Goal: Transaction & Acquisition: Purchase product/service

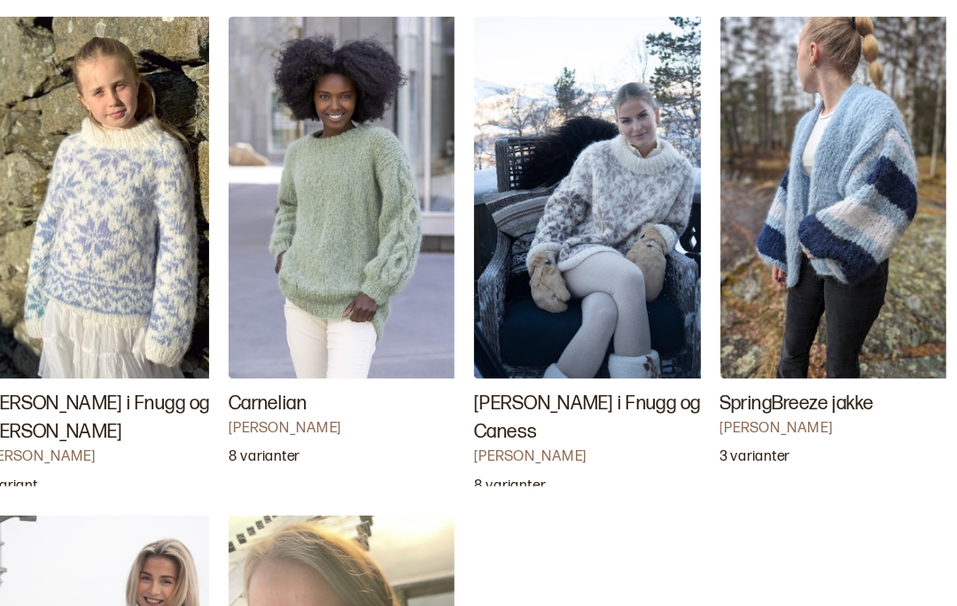
scroll to position [1753, 0]
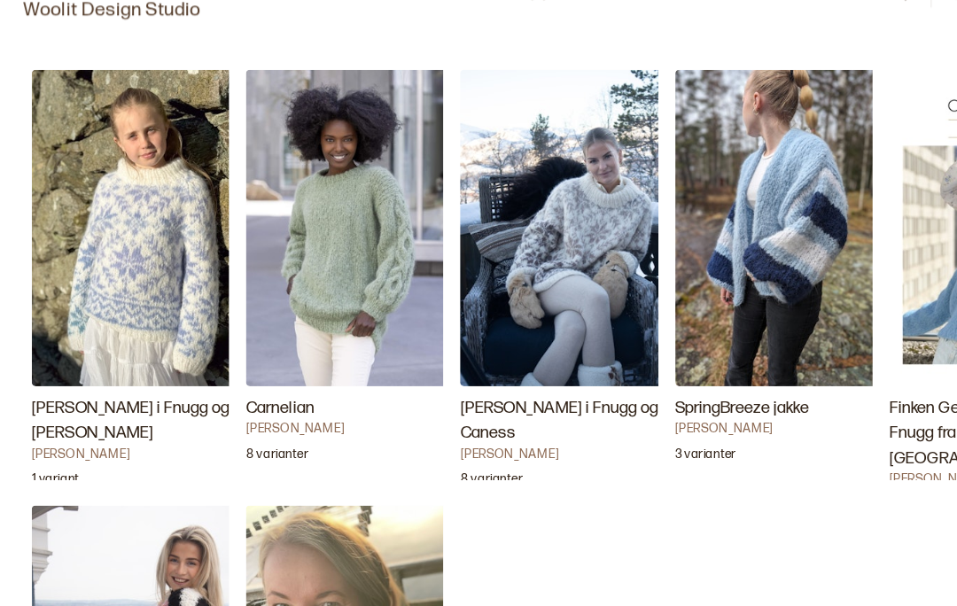
click at [343, 259] on img "Carnelian" at bounding box center [303, 223] width 177 height 266
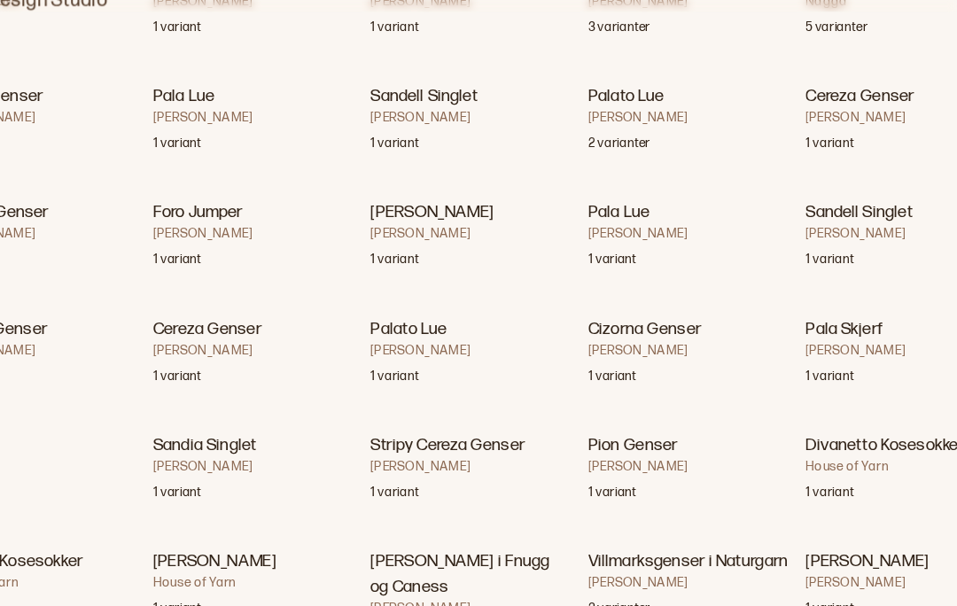
scroll to position [4871, 0]
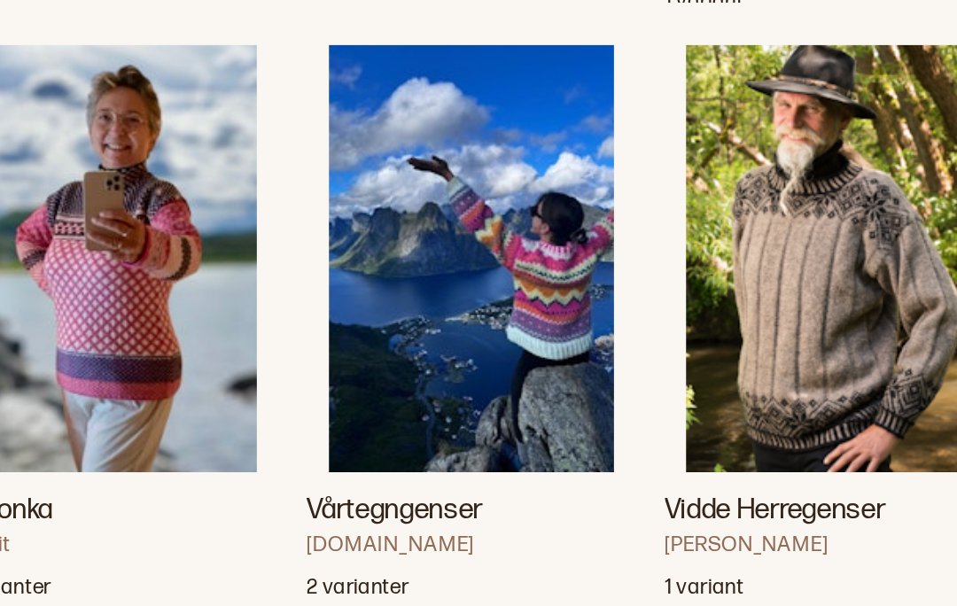
click at [407, 151] on img "Vårtegngenser" at bounding box center [478, 255] width 143 height 215
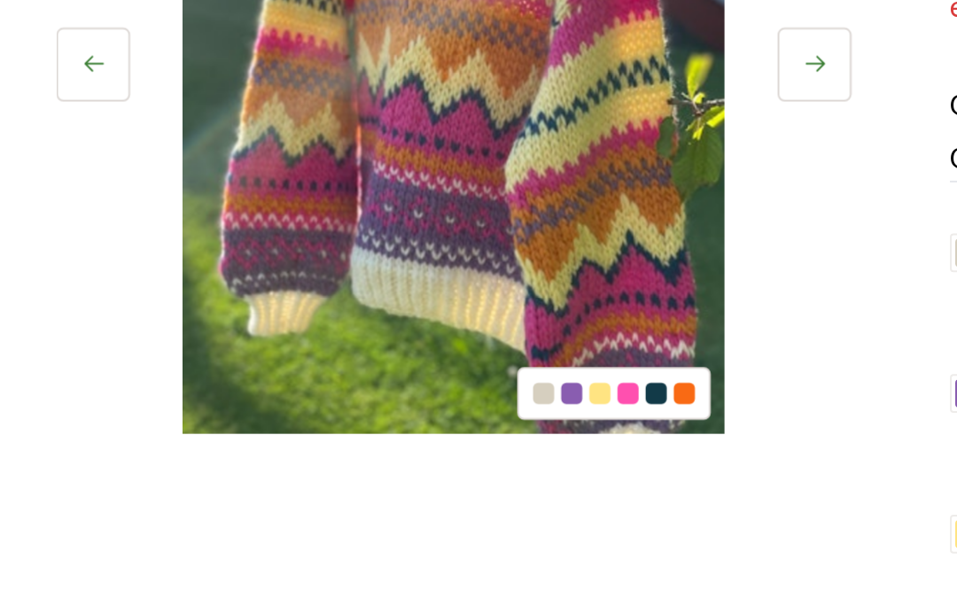
scroll to position [79, 0]
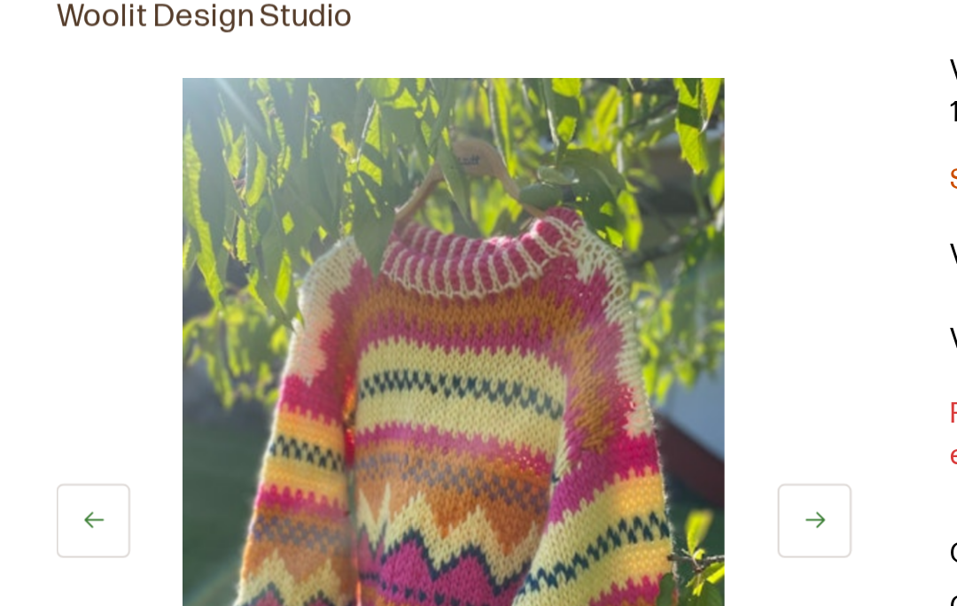
scroll to position [4733, 0]
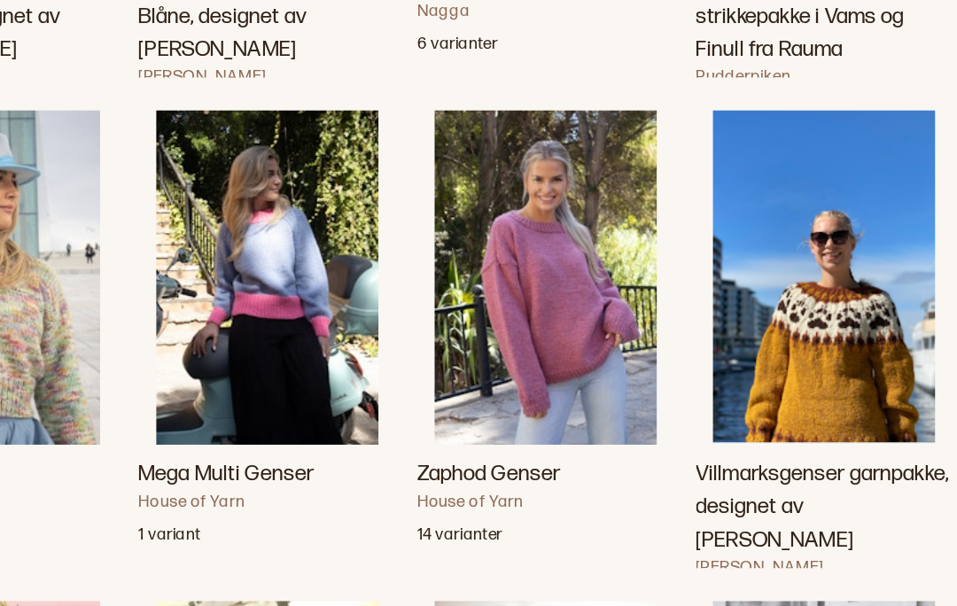
scroll to position [6397, 0]
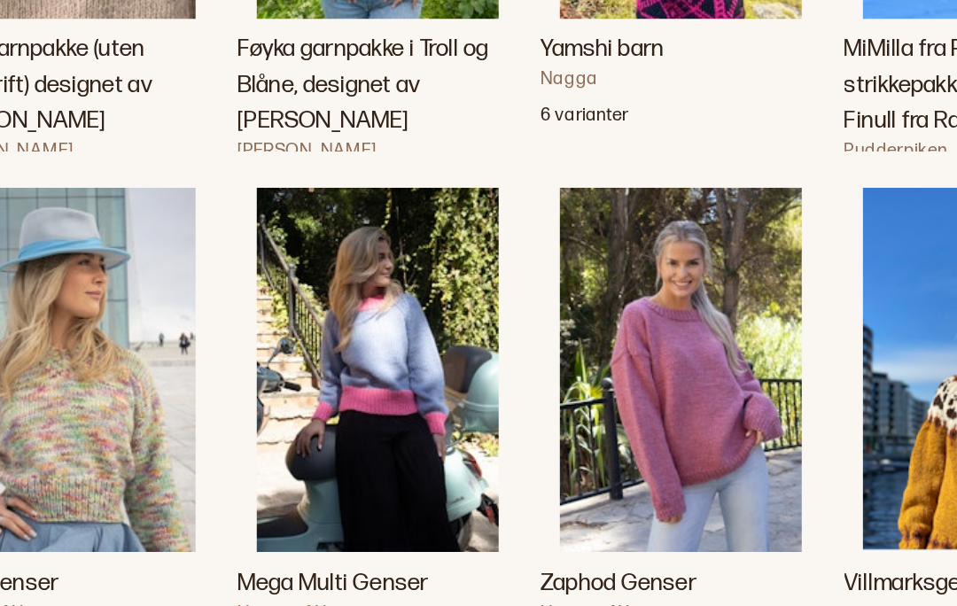
click at [251, 227] on img "Mega Multi Genser" at bounding box center [298, 334] width 143 height 215
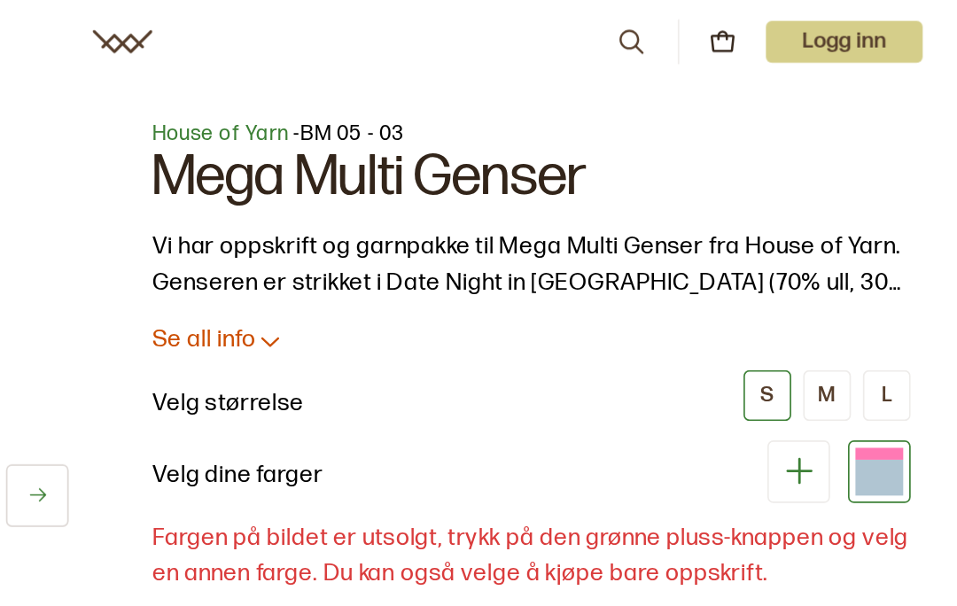
click at [539, 205] on icon at bounding box center [548, 202] width 18 height 18
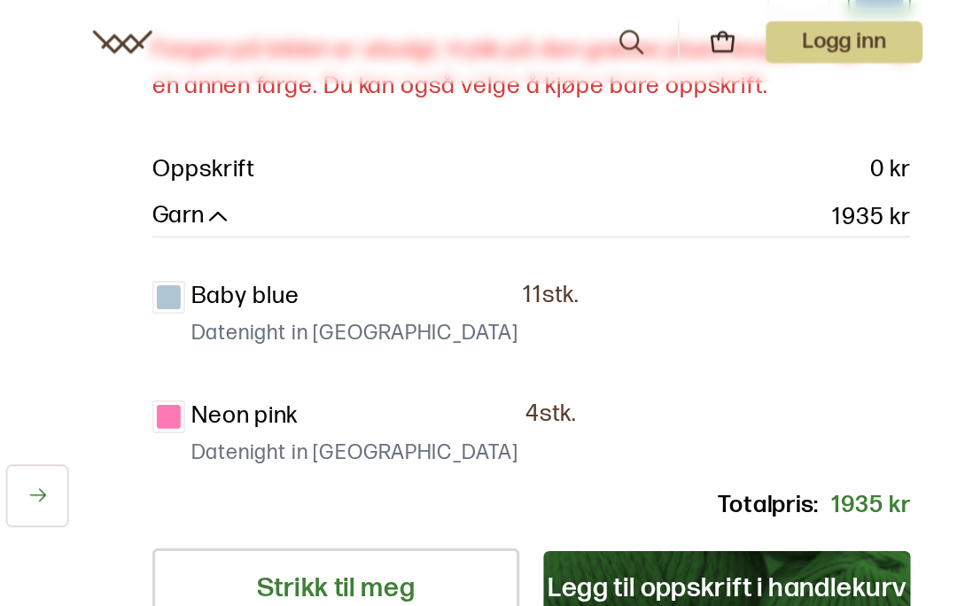
scroll to position [808, 0]
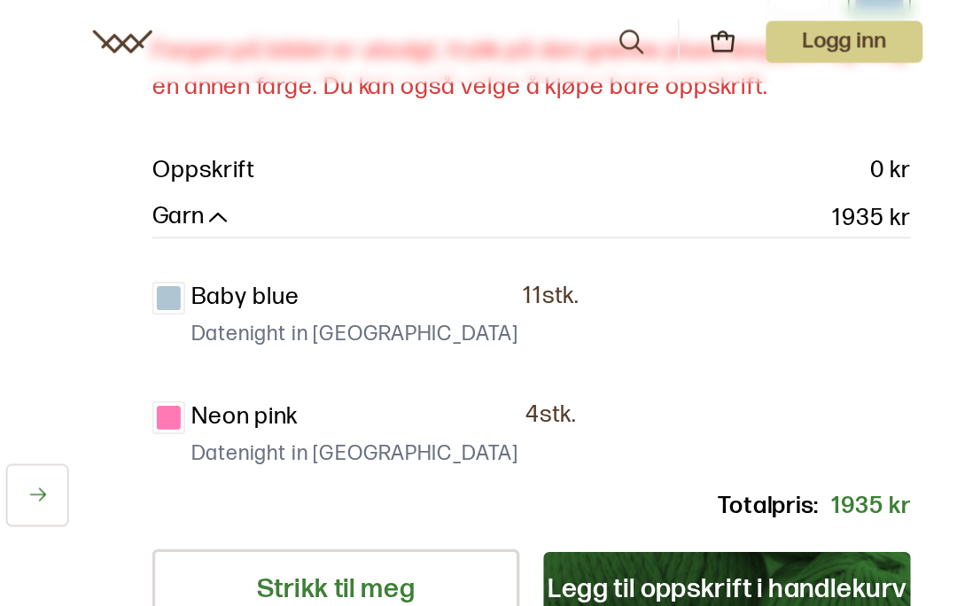
click at [778, 396] on button "Jeg ønsker kun oppskrift" at bounding box center [853, 405] width 151 height 18
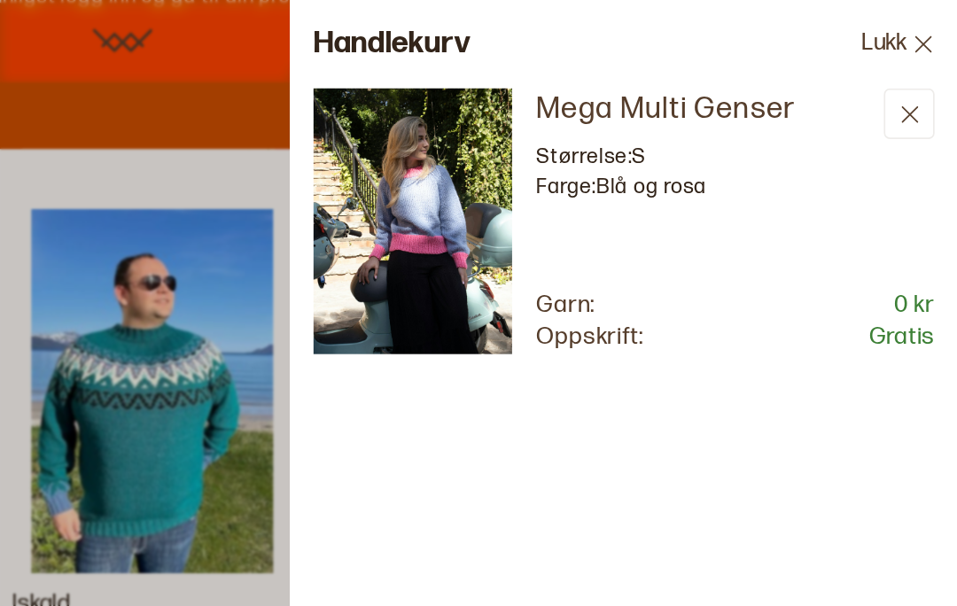
scroll to position [834, 0]
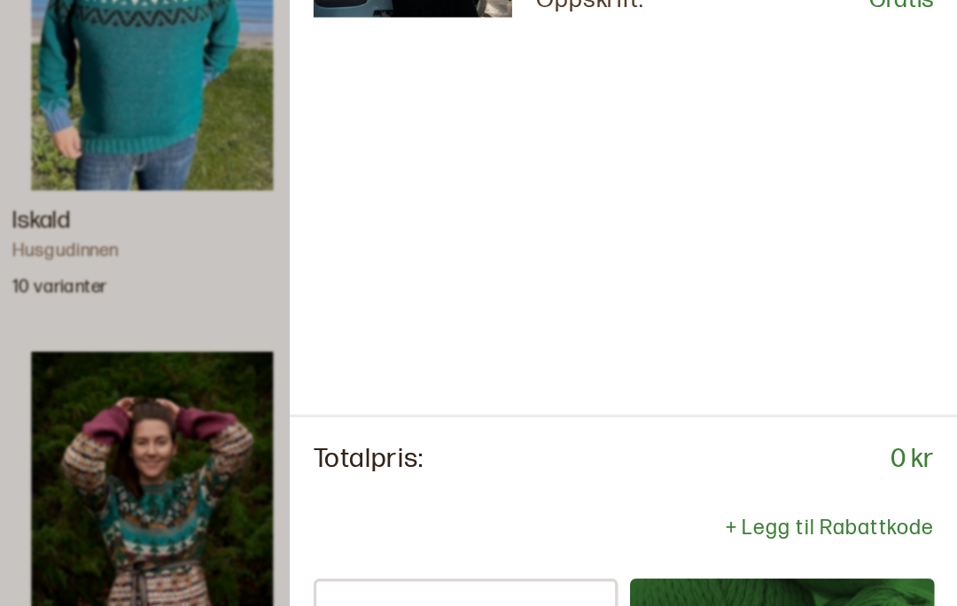
click at [762, 544] on button "Betal" at bounding box center [852, 568] width 181 height 48
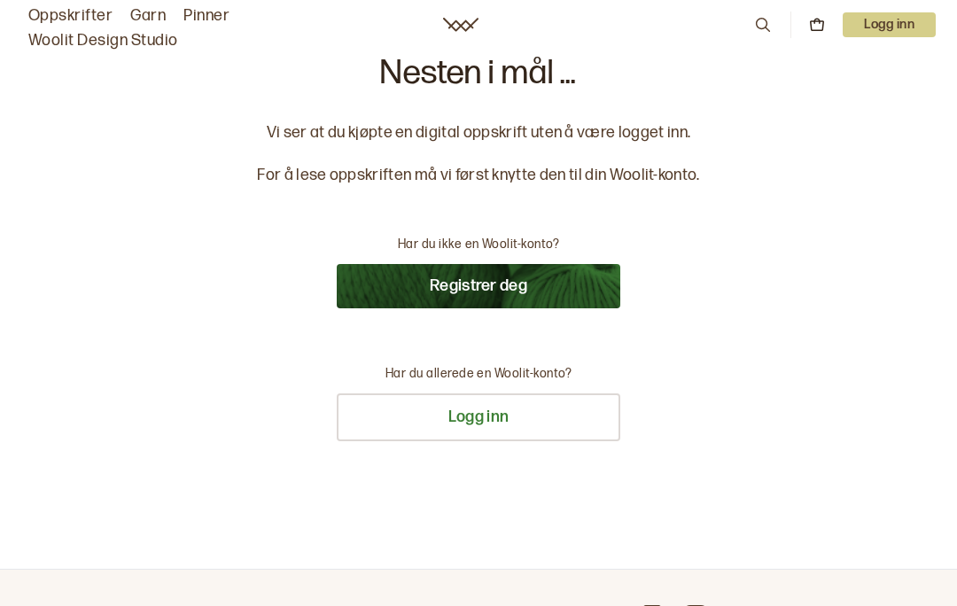
click at [559, 284] on button "Registrer deg" at bounding box center [478, 286] width 283 height 44
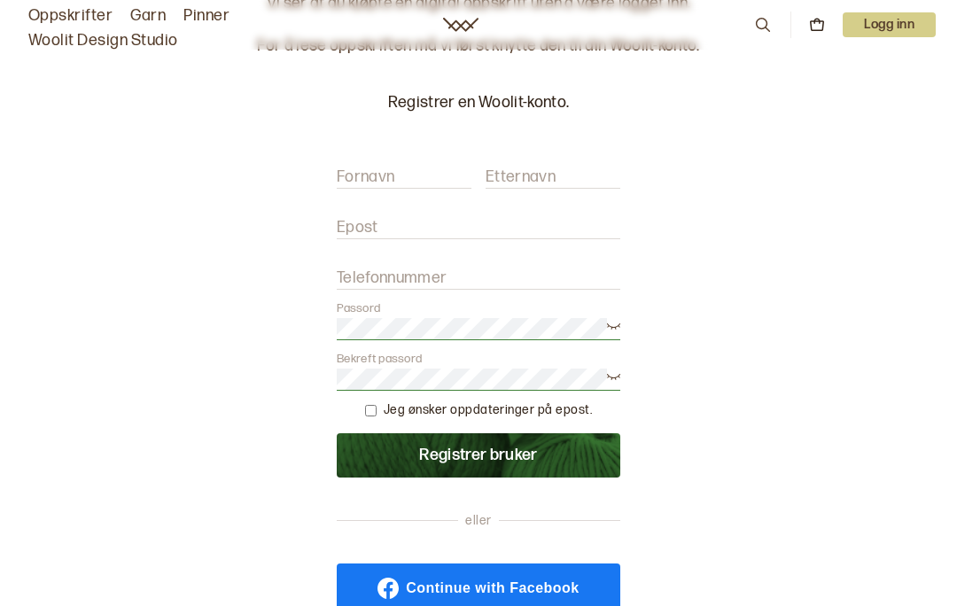
scroll to position [99, 0]
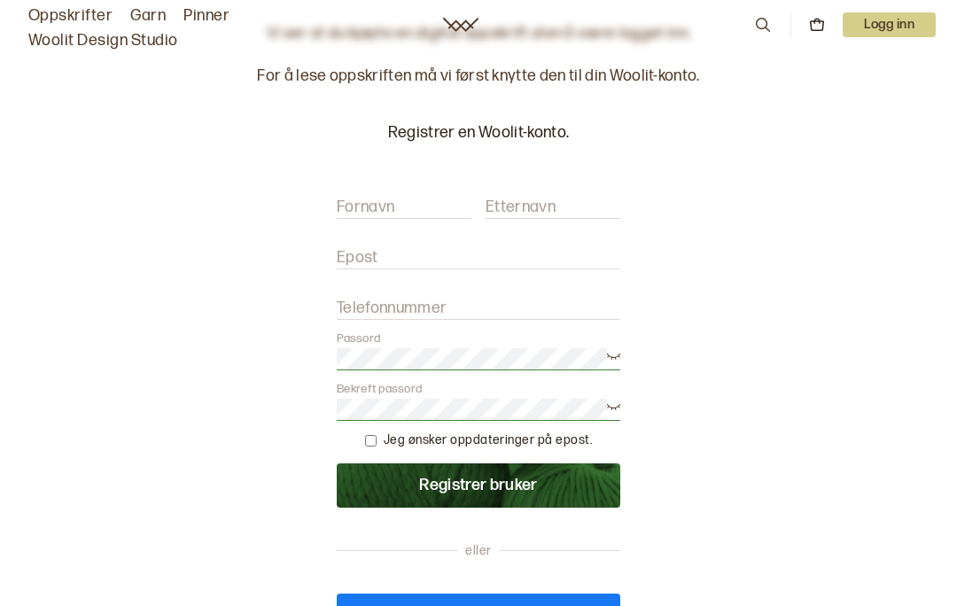
click at [429, 197] on input "Fornavn" at bounding box center [404, 208] width 135 height 22
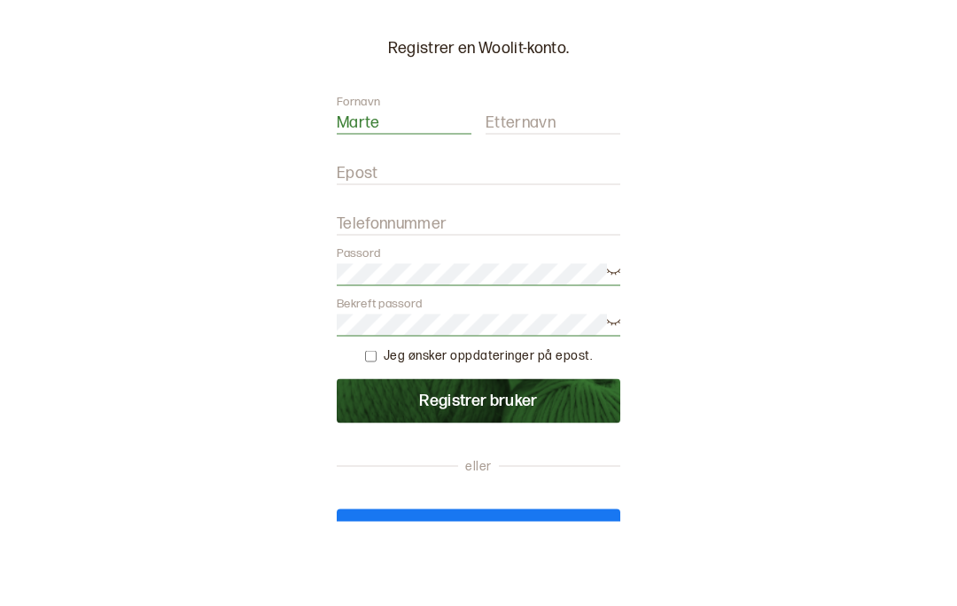
type input "Marte"
click at [551, 179] on div "Fornavn Marte Etternavn" at bounding box center [478, 199] width 283 height 40
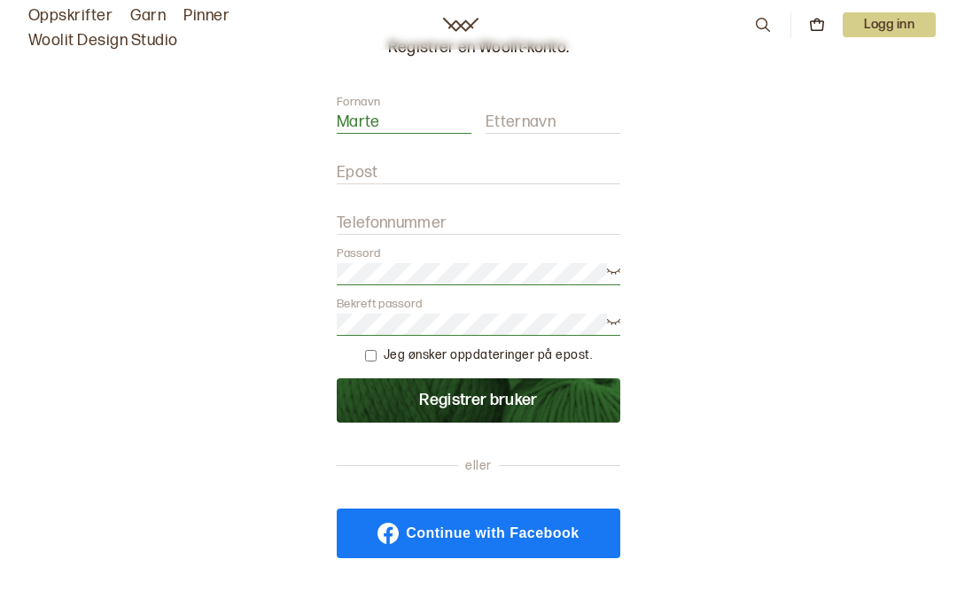
click at [539, 131] on label "Etternavn" at bounding box center [520, 122] width 70 height 21
click at [539, 131] on input "Etternavn" at bounding box center [552, 123] width 135 height 22
type input "Gevelt"
click at [464, 166] on input "Epost" at bounding box center [478, 173] width 283 height 22
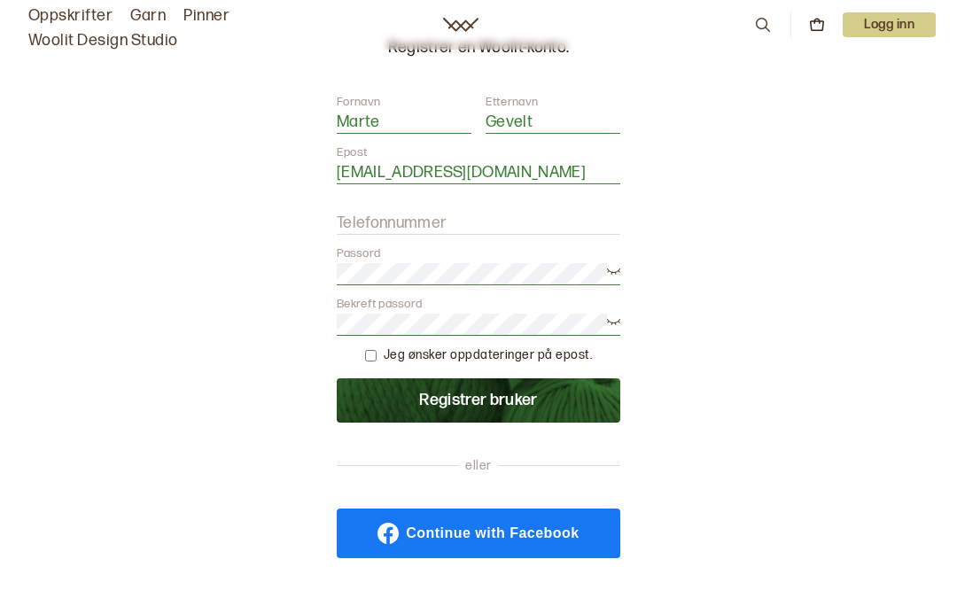
type input "Marte.gevelt@gmail.com"
click at [505, 201] on form "Fornavn Marte Etternavn Gevelt Epost Marte.gevelt@gmail.com Telefonnummer Passo…" at bounding box center [478, 258] width 283 height 329
click at [434, 218] on label "Telefonnummer" at bounding box center [392, 223] width 110 height 21
click at [434, 218] on input "Telefonnummer" at bounding box center [478, 224] width 283 height 22
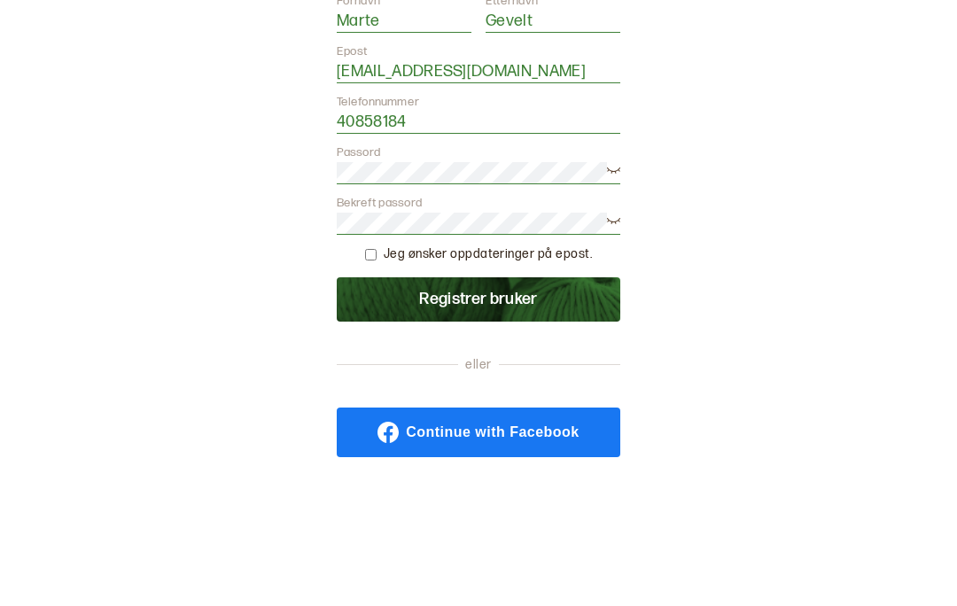
scroll to position [285, 0]
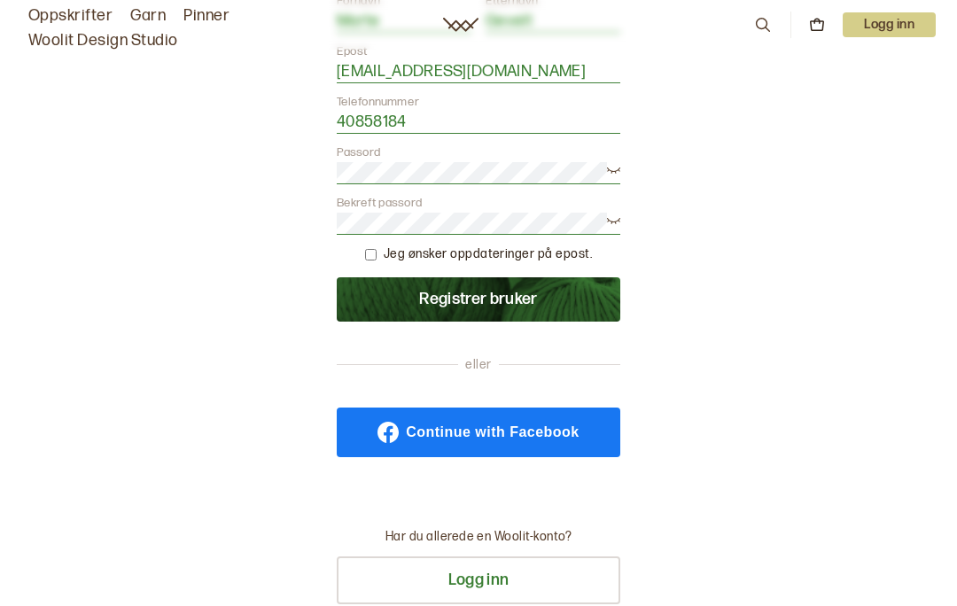
type input "40858184"
click at [413, 300] on button "Registrer bruker" at bounding box center [478, 299] width 283 height 44
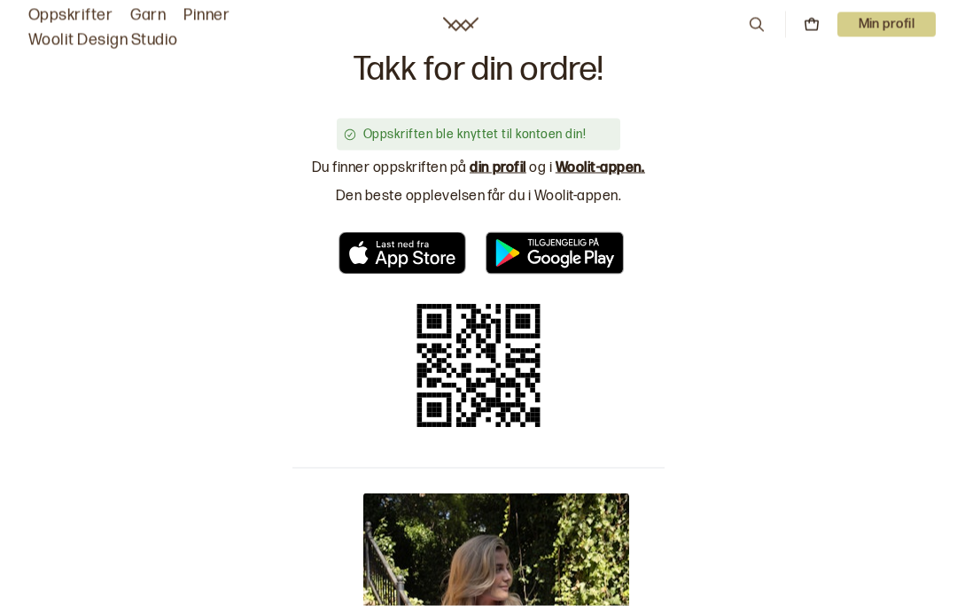
scroll to position [0, 0]
